Goal: Task Accomplishment & Management: Use online tool/utility

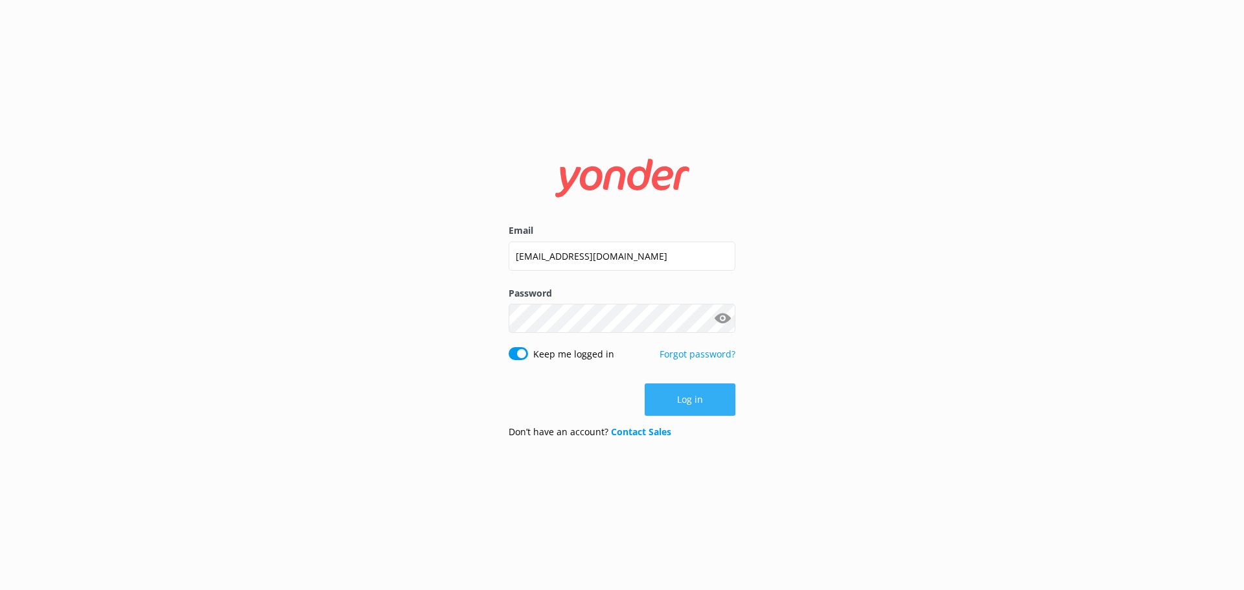
click at [672, 399] on button "Log in" at bounding box center [690, 400] width 91 height 32
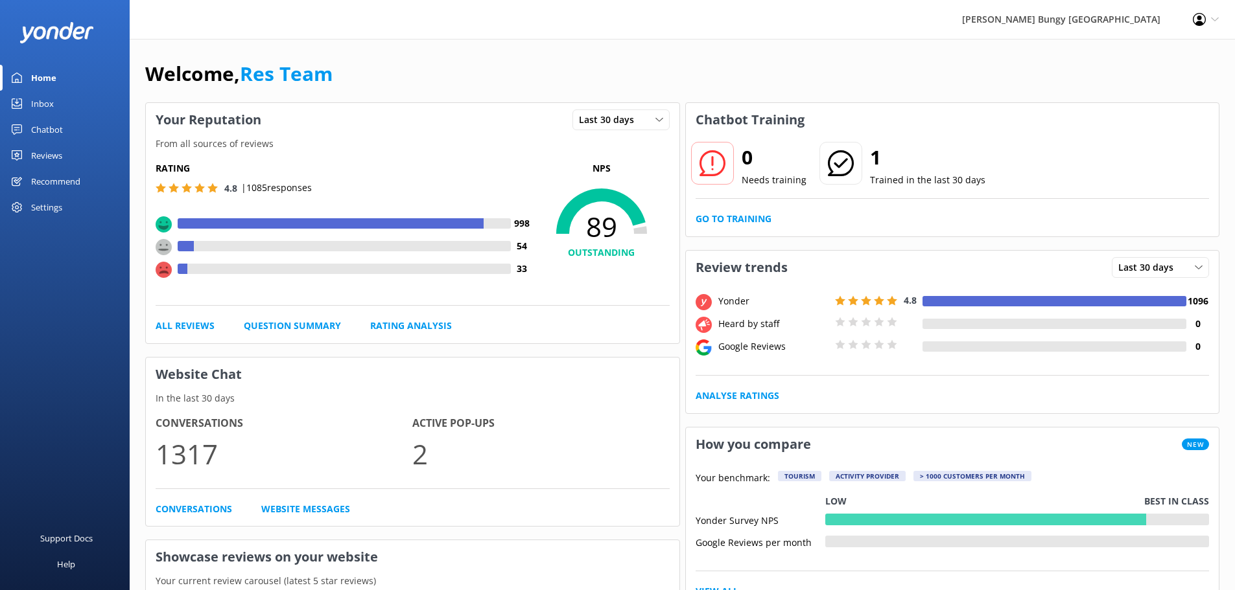
click at [45, 124] on div "Chatbot" at bounding box center [47, 130] width 32 height 26
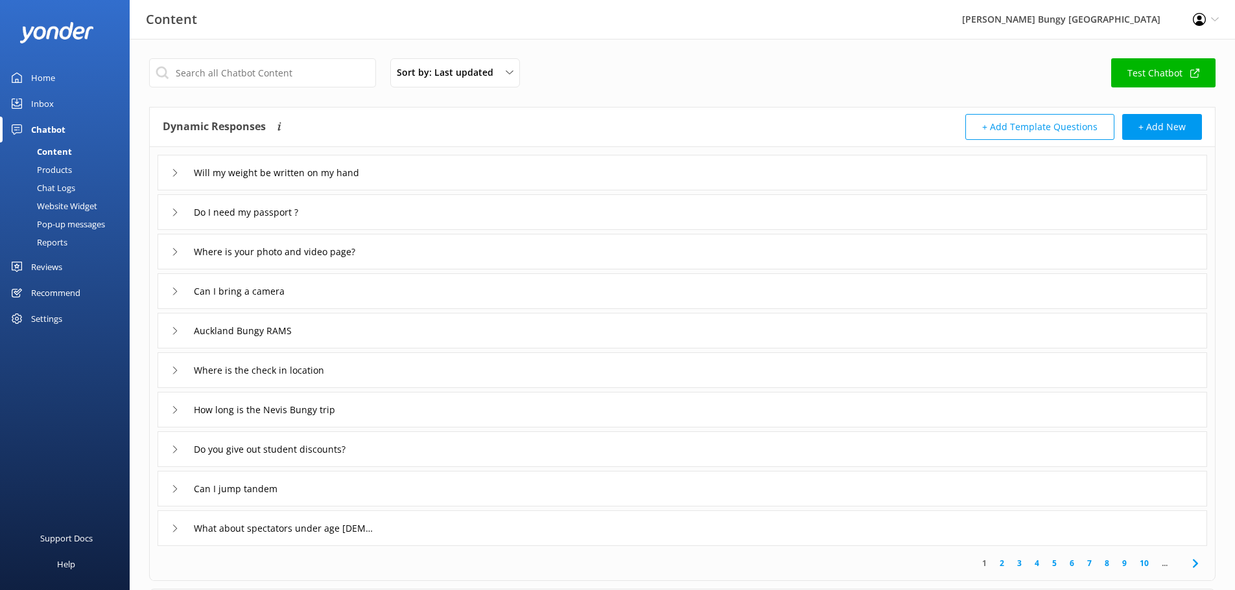
click at [23, 104] on link "Inbox" at bounding box center [65, 104] width 130 height 26
